Goal: Check status

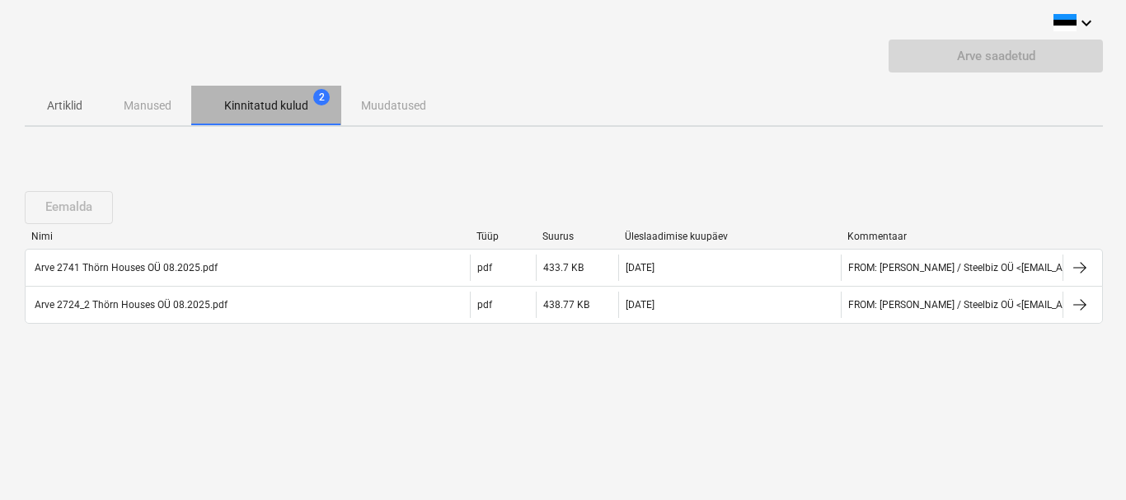
click at [319, 96] on span "2" at bounding box center [321, 97] width 16 height 16
click at [278, 115] on p "Kinnitatud kulud" at bounding box center [266, 105] width 84 height 17
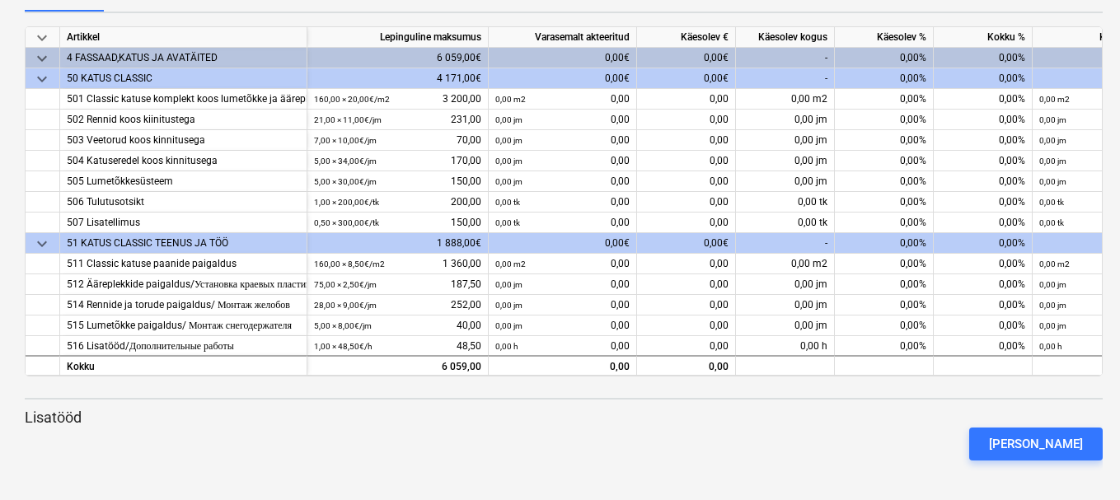
scroll to position [7, 0]
